Goal: Task Accomplishment & Management: Use online tool/utility

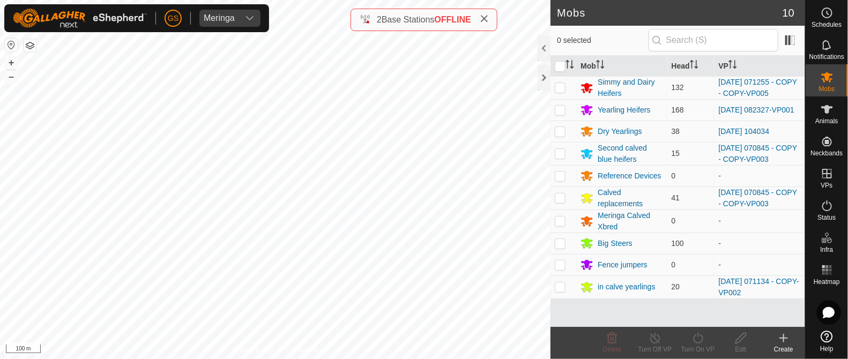
click at [421, 30] on div "Mobs 10 0 selected Mob Head VP Simmy and Dairy Heifers 132 [DATE] 071255 - COPY…" at bounding box center [402, 179] width 805 height 359
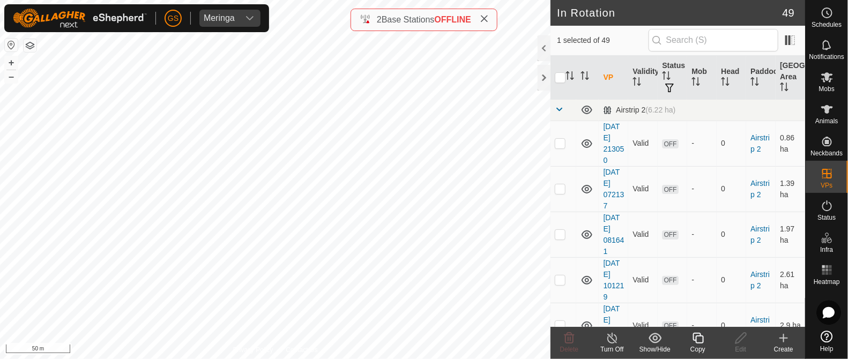
click at [692, 340] on icon at bounding box center [698, 338] width 13 height 13
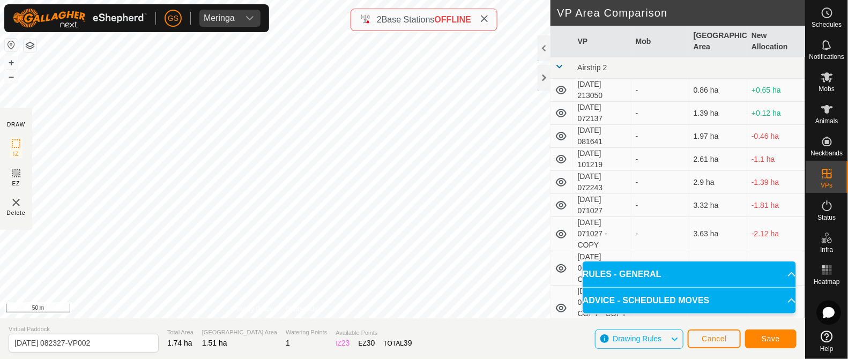
click at [220, 29] on div "[PERSON_NAME] Schedules Notifications Mobs Animals Neckbands VPs Status Infra H…" at bounding box center [424, 179] width 848 height 359
click at [773, 335] on span "Save" at bounding box center [771, 339] width 18 height 9
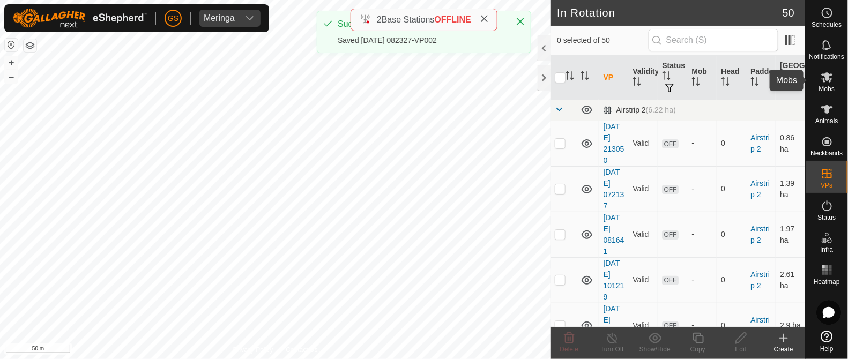
click at [827, 76] on icon at bounding box center [827, 77] width 12 height 10
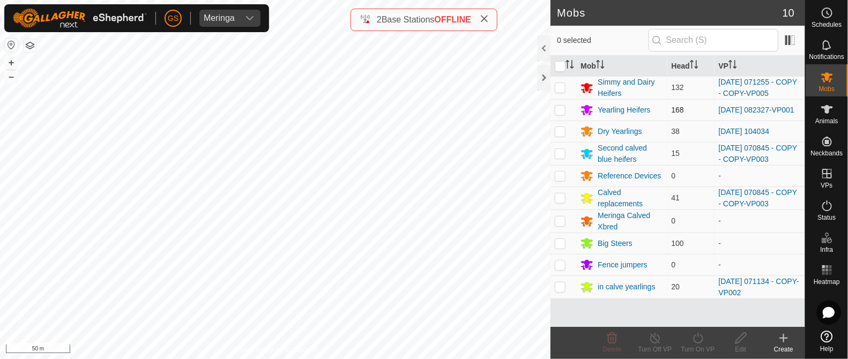
click at [563, 110] on p-checkbox at bounding box center [560, 110] width 11 height 9
checkbox input "true"
click at [697, 339] on icon at bounding box center [698, 338] width 13 height 13
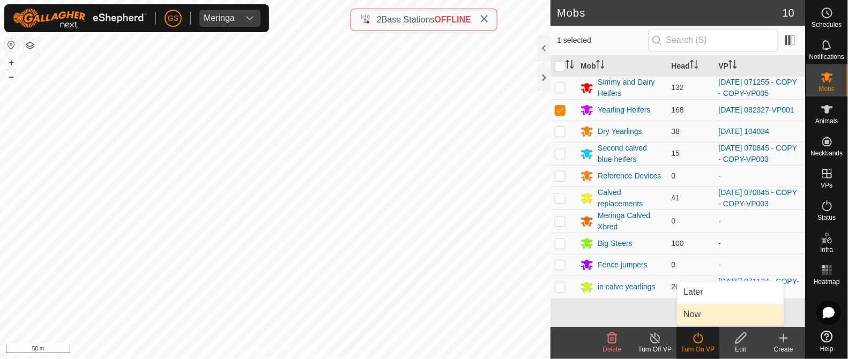
click at [686, 320] on link "Now" at bounding box center [731, 314] width 106 height 21
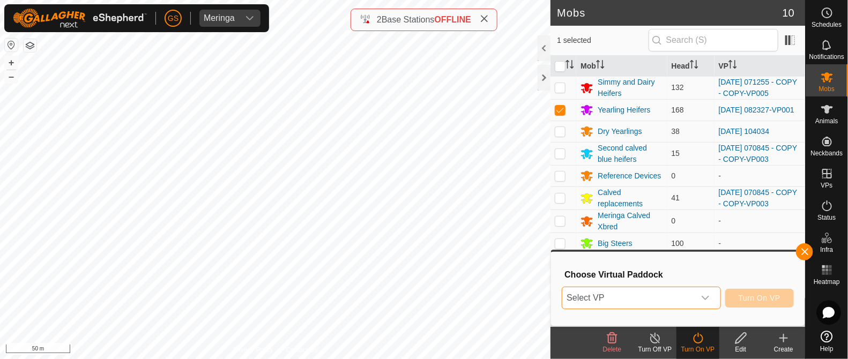
click at [677, 302] on span "Select VP" at bounding box center [628, 297] width 132 height 21
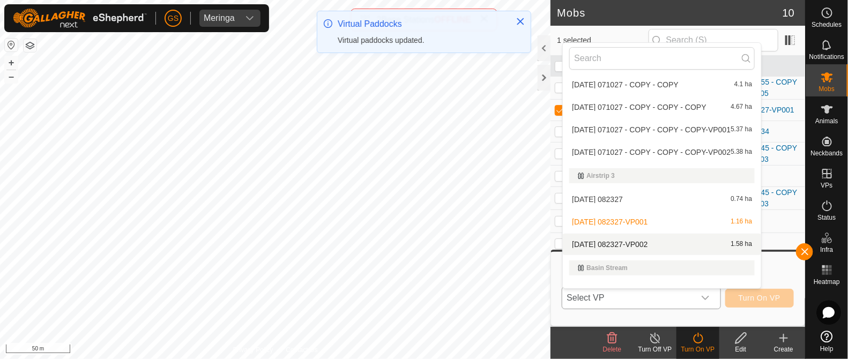
scroll to position [212, 0]
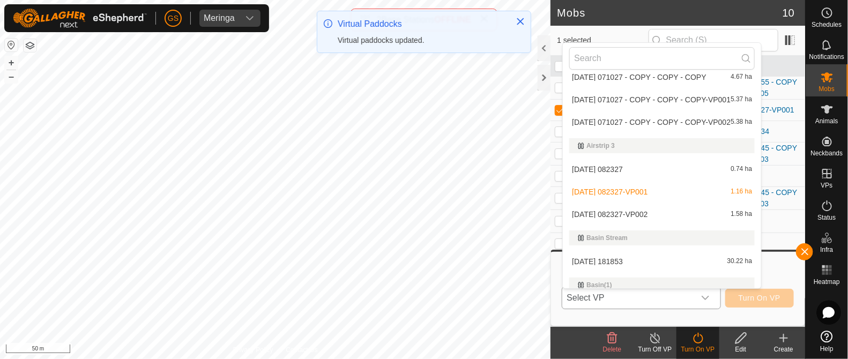
click at [627, 209] on li "[DATE] 082327-VP002 1.58 ha" at bounding box center [662, 214] width 198 height 21
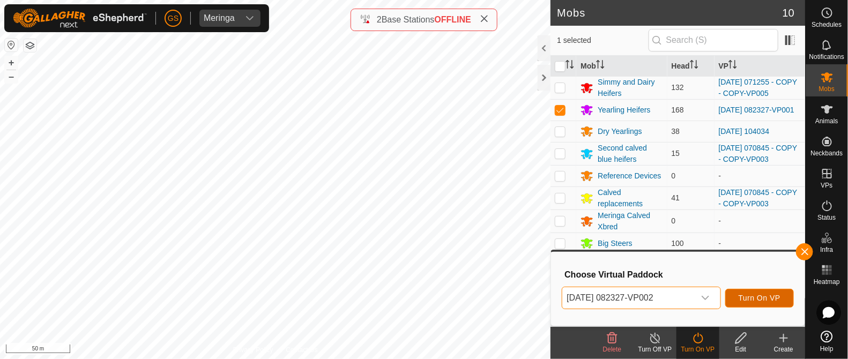
click at [744, 295] on span "Turn On VP" at bounding box center [760, 298] width 42 height 9
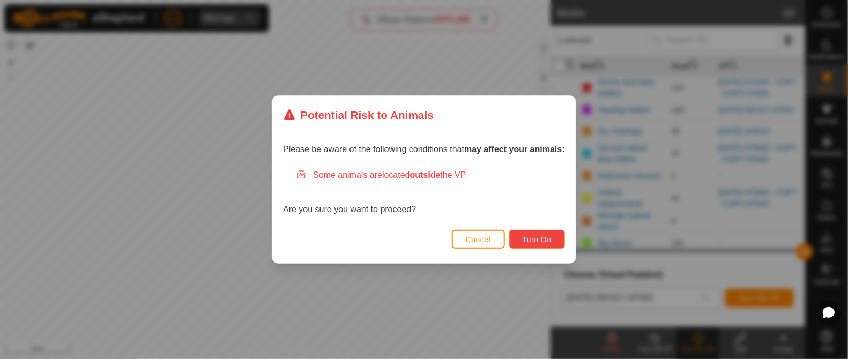
click at [537, 232] on button "Turn On" at bounding box center [537, 239] width 56 height 19
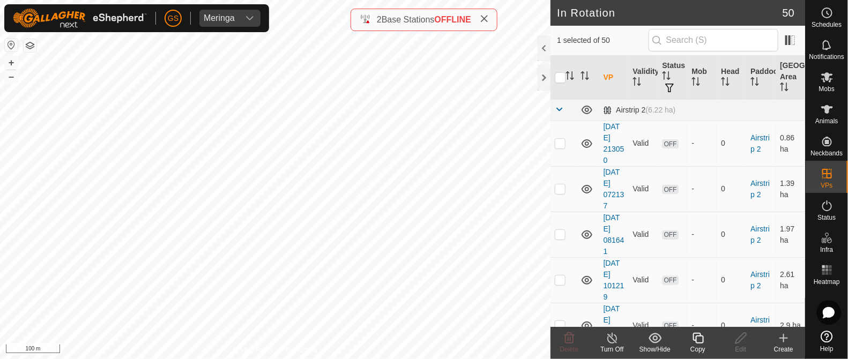
click at [694, 340] on icon at bounding box center [698, 338] width 11 height 11
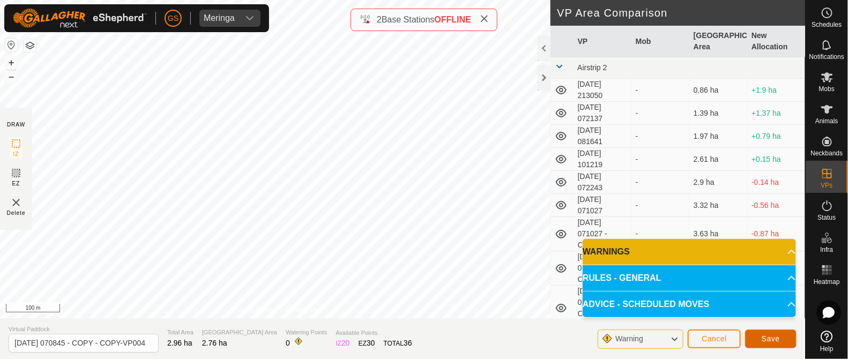
click at [769, 339] on span "Save" at bounding box center [771, 339] width 18 height 9
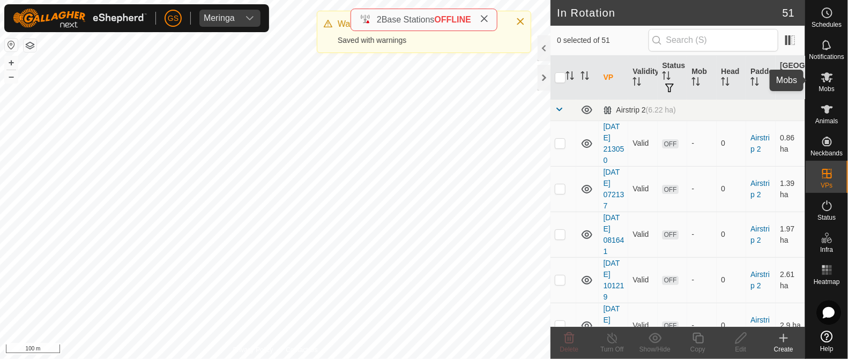
click at [829, 75] on icon at bounding box center [827, 77] width 12 height 10
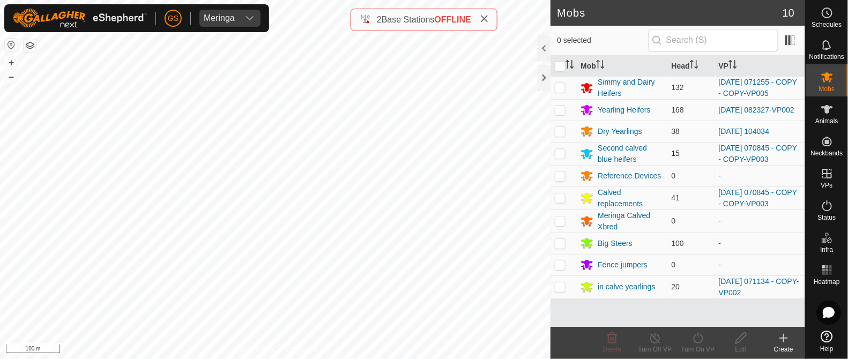
click at [559, 155] on p-checkbox at bounding box center [560, 153] width 11 height 9
checkbox input "true"
click at [560, 199] on p-checkbox at bounding box center [560, 198] width 11 height 9
checkbox input "true"
click at [700, 339] on icon at bounding box center [698, 338] width 13 height 13
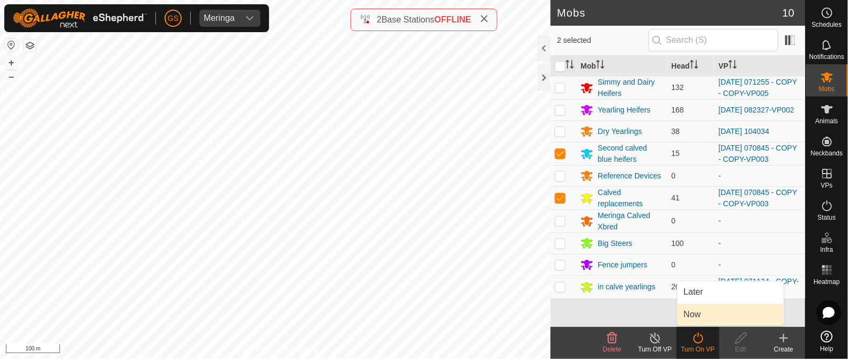
click at [699, 317] on link "Now" at bounding box center [731, 314] width 106 height 21
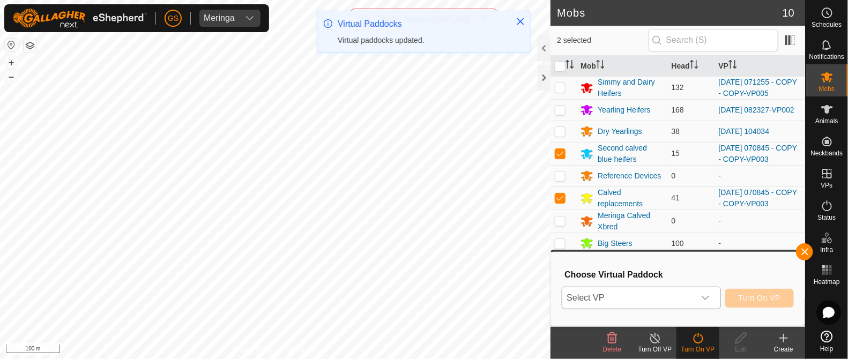
click at [697, 298] on div "dropdown trigger" at bounding box center [705, 297] width 21 height 21
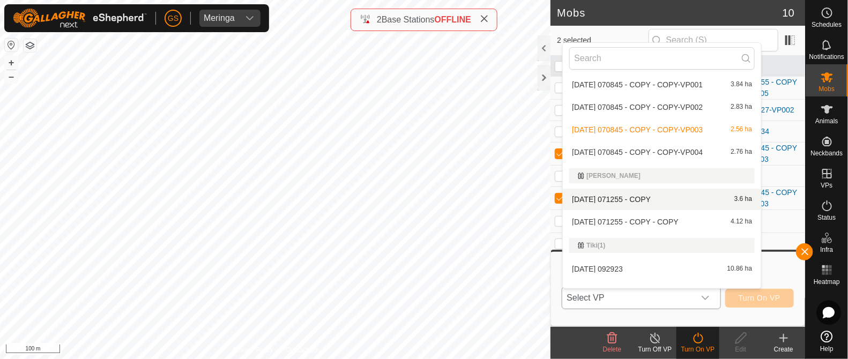
scroll to position [938, 0]
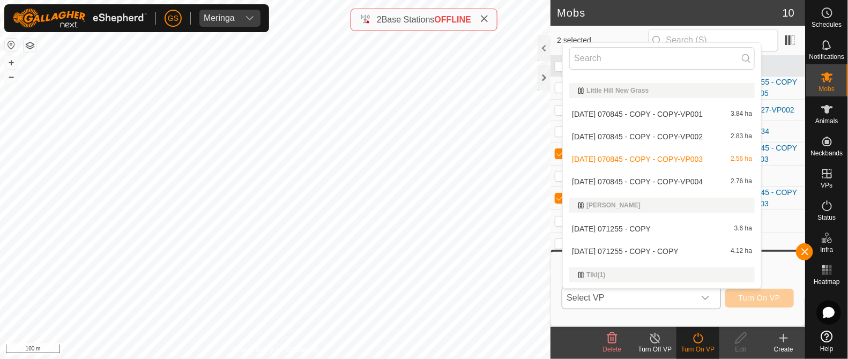
click at [676, 180] on li "[DATE] 070845 - COPY - COPY-VP004 2.76 ha" at bounding box center [662, 181] width 198 height 21
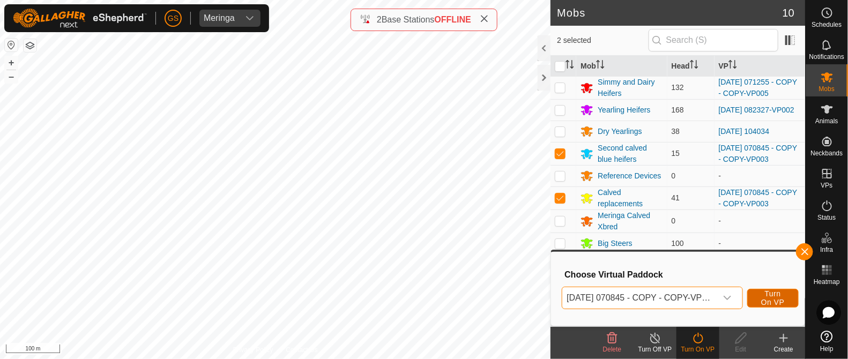
click at [791, 293] on button "Turn On VP" at bounding box center [772, 298] width 51 height 19
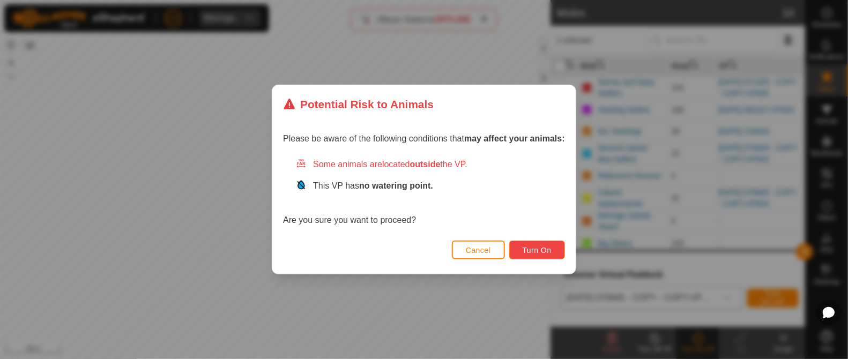
click at [531, 250] on span "Turn On" at bounding box center [537, 250] width 29 height 9
